Goal: Information Seeking & Learning: Learn about a topic

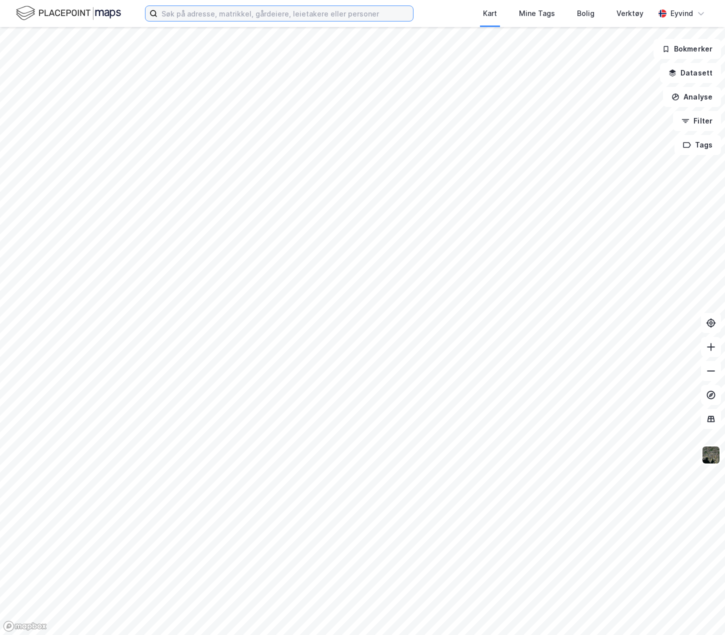
click at [183, 14] on input at bounding box center [286, 13] width 256 height 15
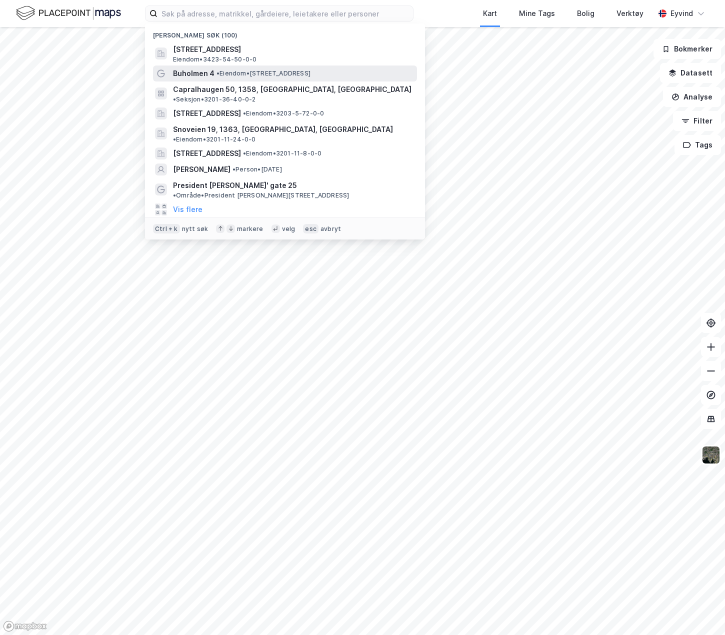
click at [217, 74] on span "•" at bounding box center [218, 74] width 3 height 8
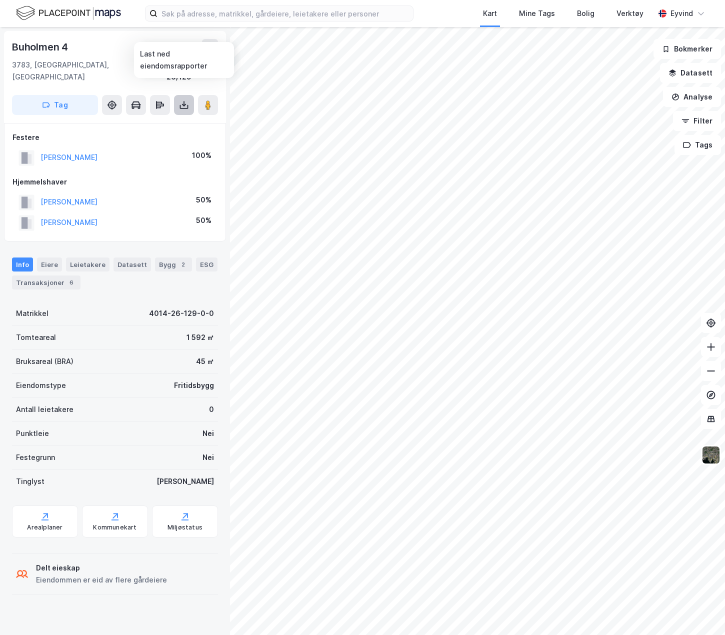
click at [178, 95] on button at bounding box center [184, 105] width 20 height 20
click at [171, 117] on div "Last ned grunnbok" at bounding box center [141, 125] width 107 height 16
click at [710, 350] on icon at bounding box center [711, 347] width 10 height 10
click at [707, 371] on icon at bounding box center [711, 371] width 10 height 10
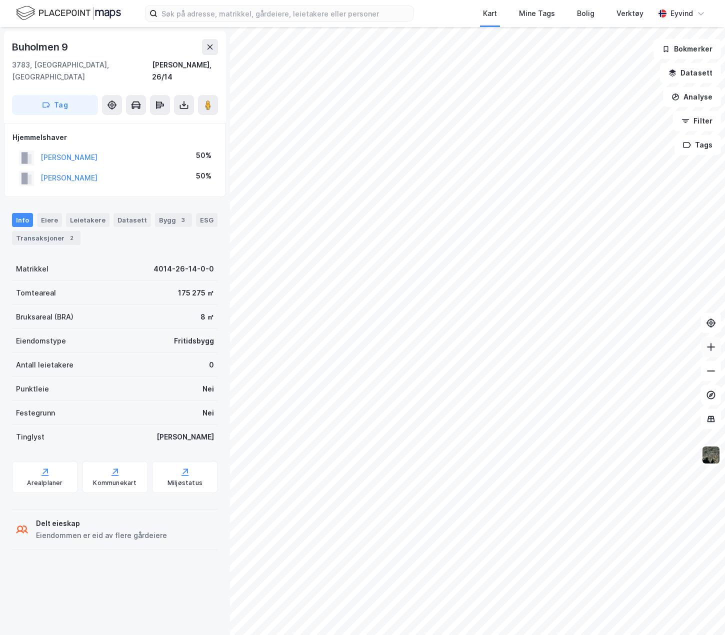
click at [709, 347] on icon at bounding box center [711, 347] width 10 height 10
click at [213, 54] on button at bounding box center [210, 47] width 16 height 16
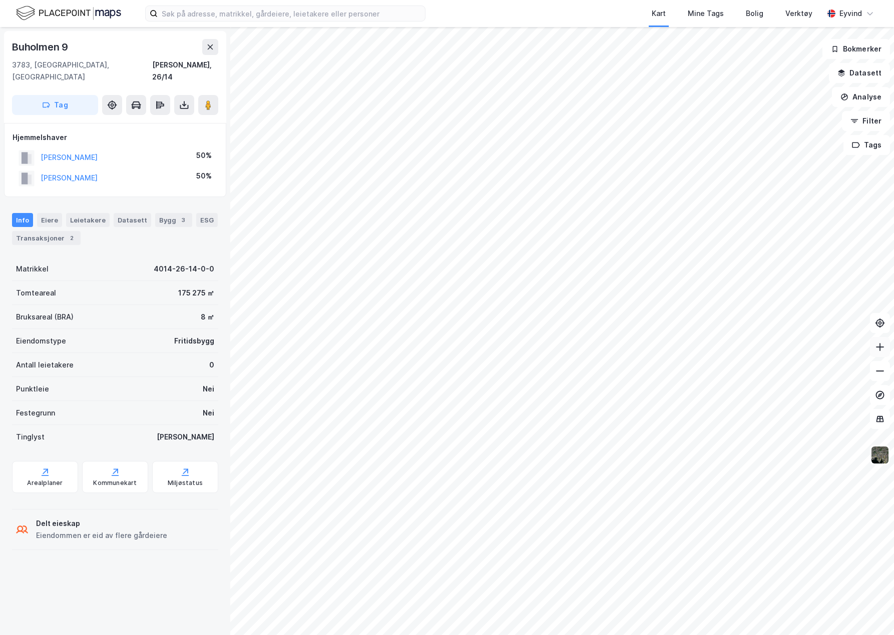
click at [725, 351] on icon at bounding box center [879, 347] width 10 height 10
click at [725, 352] on button at bounding box center [879, 347] width 20 height 20
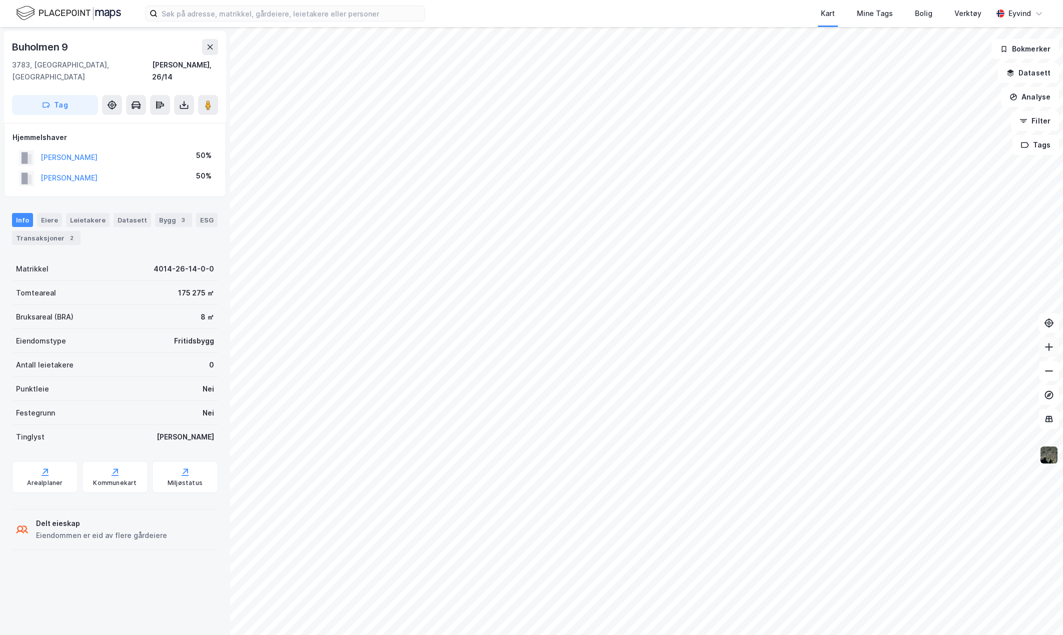
click at [725, 351] on button at bounding box center [1049, 347] width 20 height 20
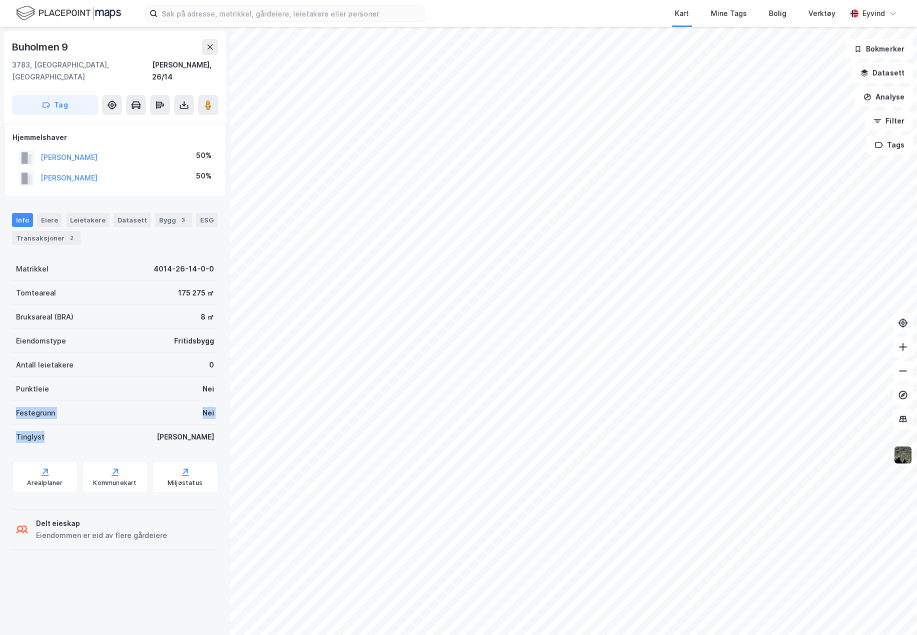
drag, startPoint x: 7, startPoint y: 411, endPoint x: 89, endPoint y: 421, distance: 82.7
click at [89, 421] on div "[GEOGRAPHIC_DATA] 9 3783, [GEOGRAPHIC_DATA], [GEOGRAPHIC_DATA] [GEOGRAPHIC_DATA…" at bounding box center [115, 331] width 230 height 608
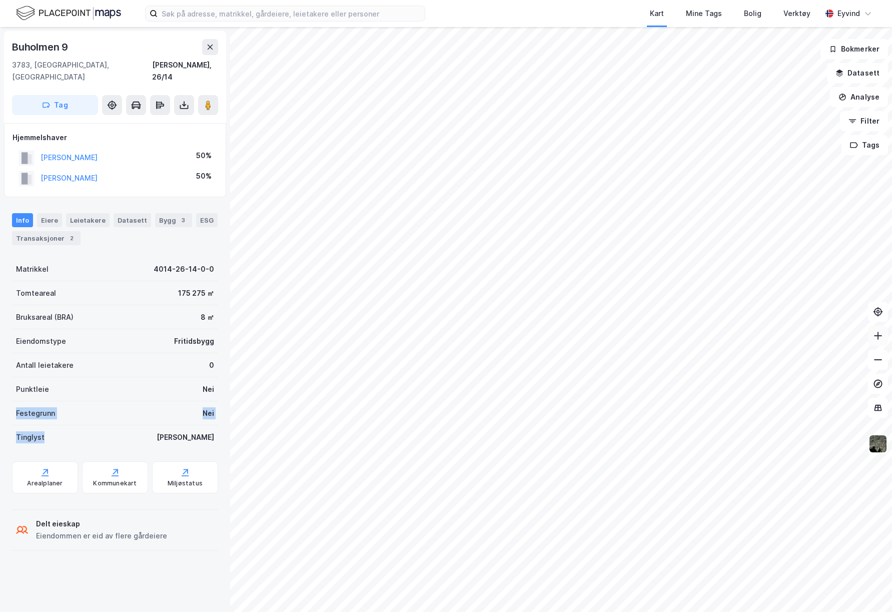
click at [725, 340] on icon at bounding box center [878, 336] width 10 height 10
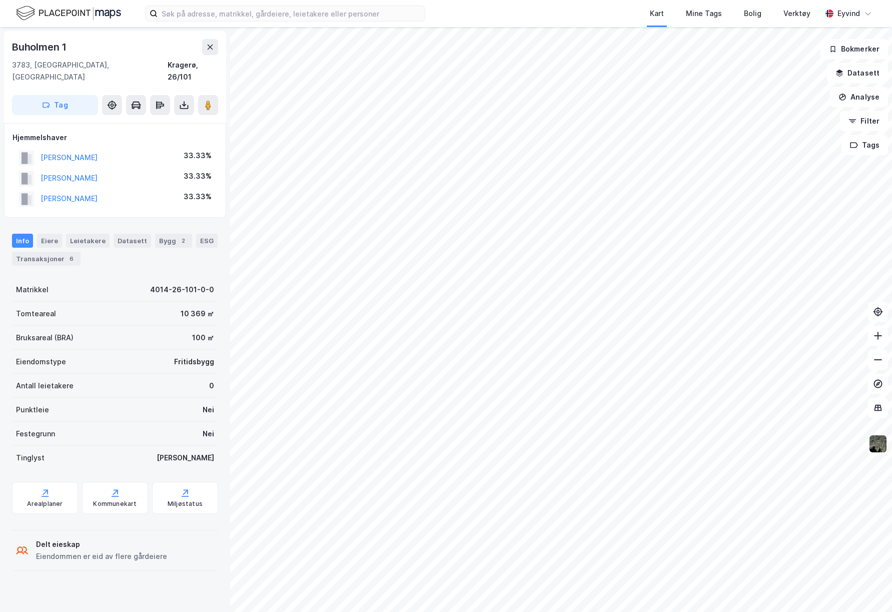
click at [157, 431] on div "[GEOGRAPHIC_DATA] 1 3783, [GEOGRAPHIC_DATA], [GEOGRAPHIC_DATA], 26/101 Tag Hjem…" at bounding box center [446, 319] width 892 height 585
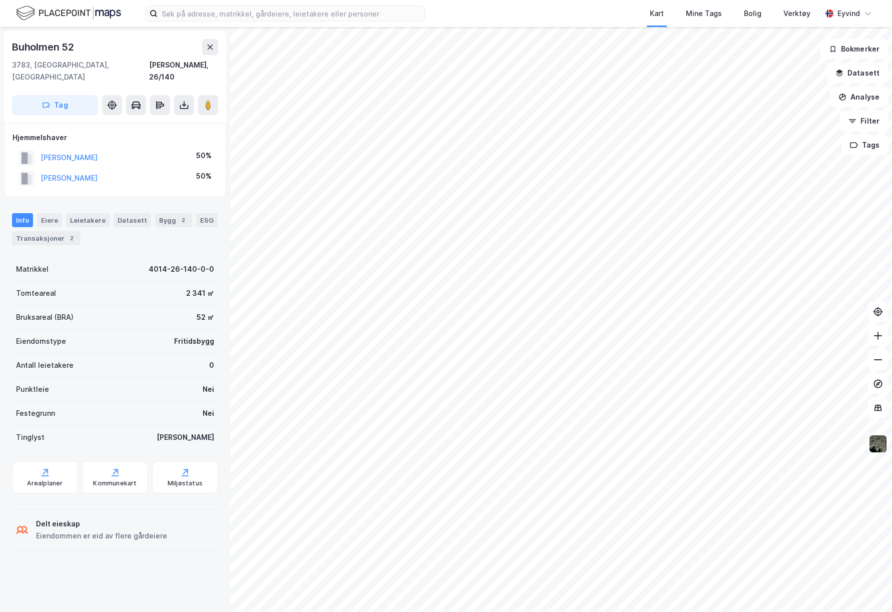
click at [725, 444] on img at bounding box center [877, 443] width 19 height 19
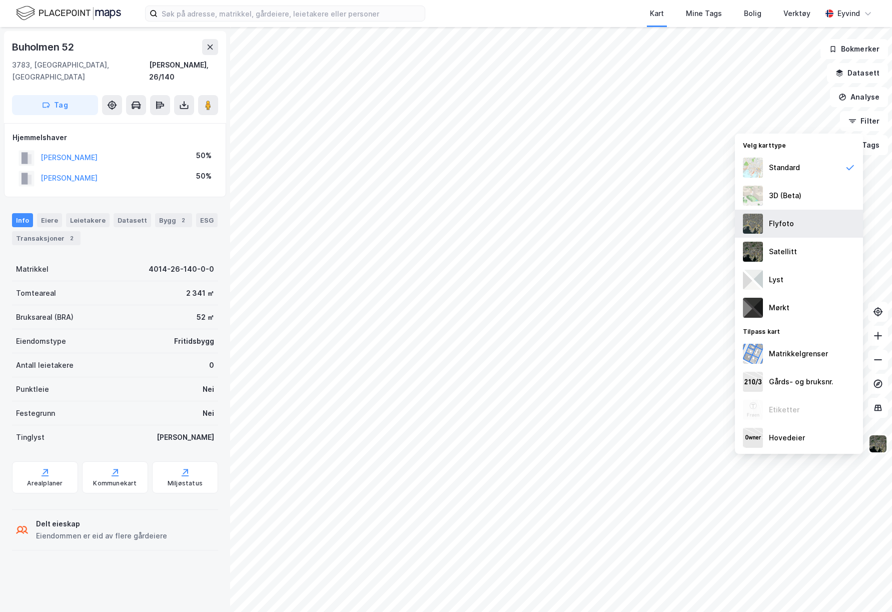
click at [725, 226] on div "Flyfoto" at bounding box center [799, 224] width 128 height 28
